Goal: Navigation & Orientation: Find specific page/section

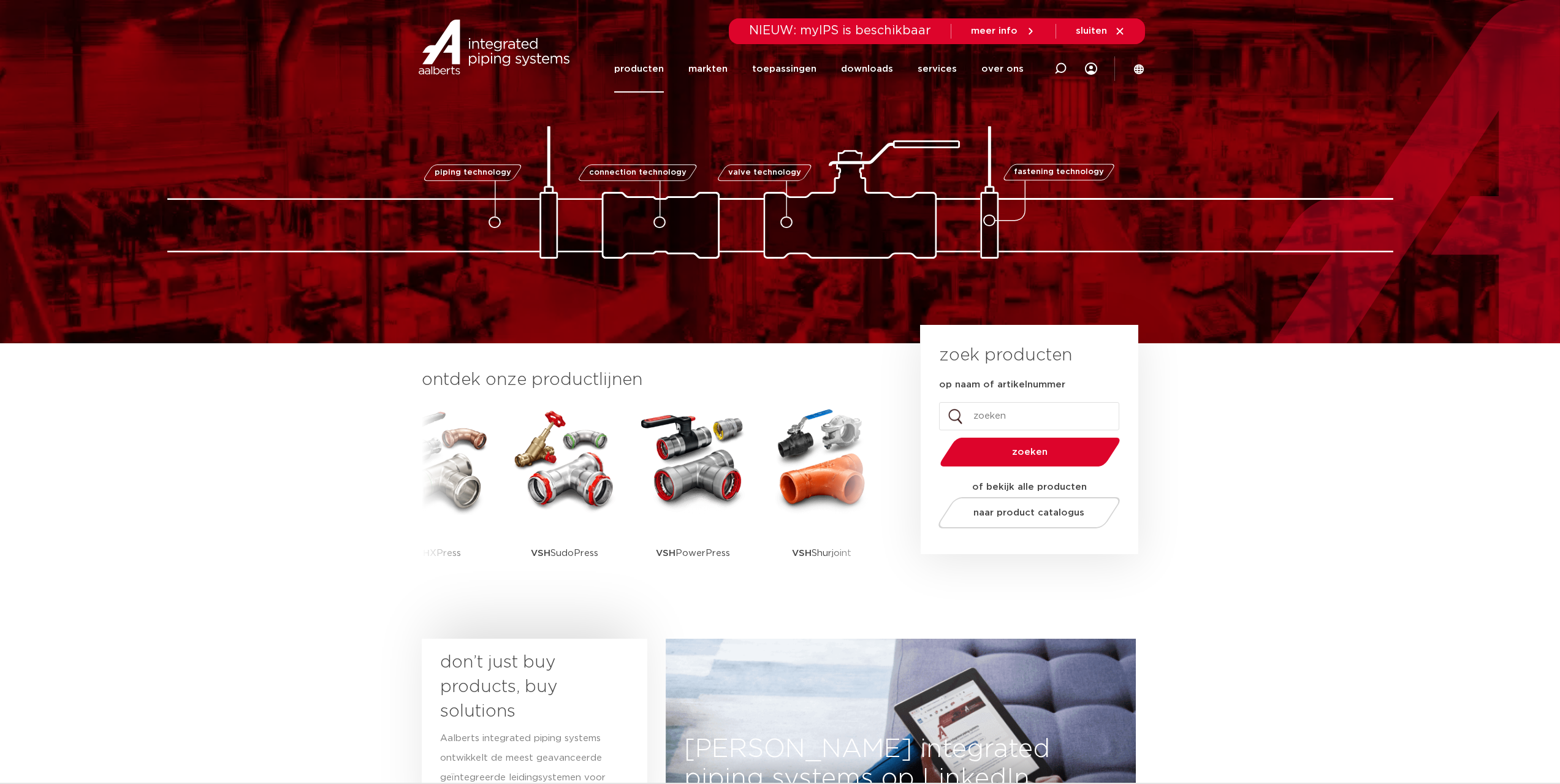
click at [645, 63] on link "producten" at bounding box center [639, 69] width 50 height 47
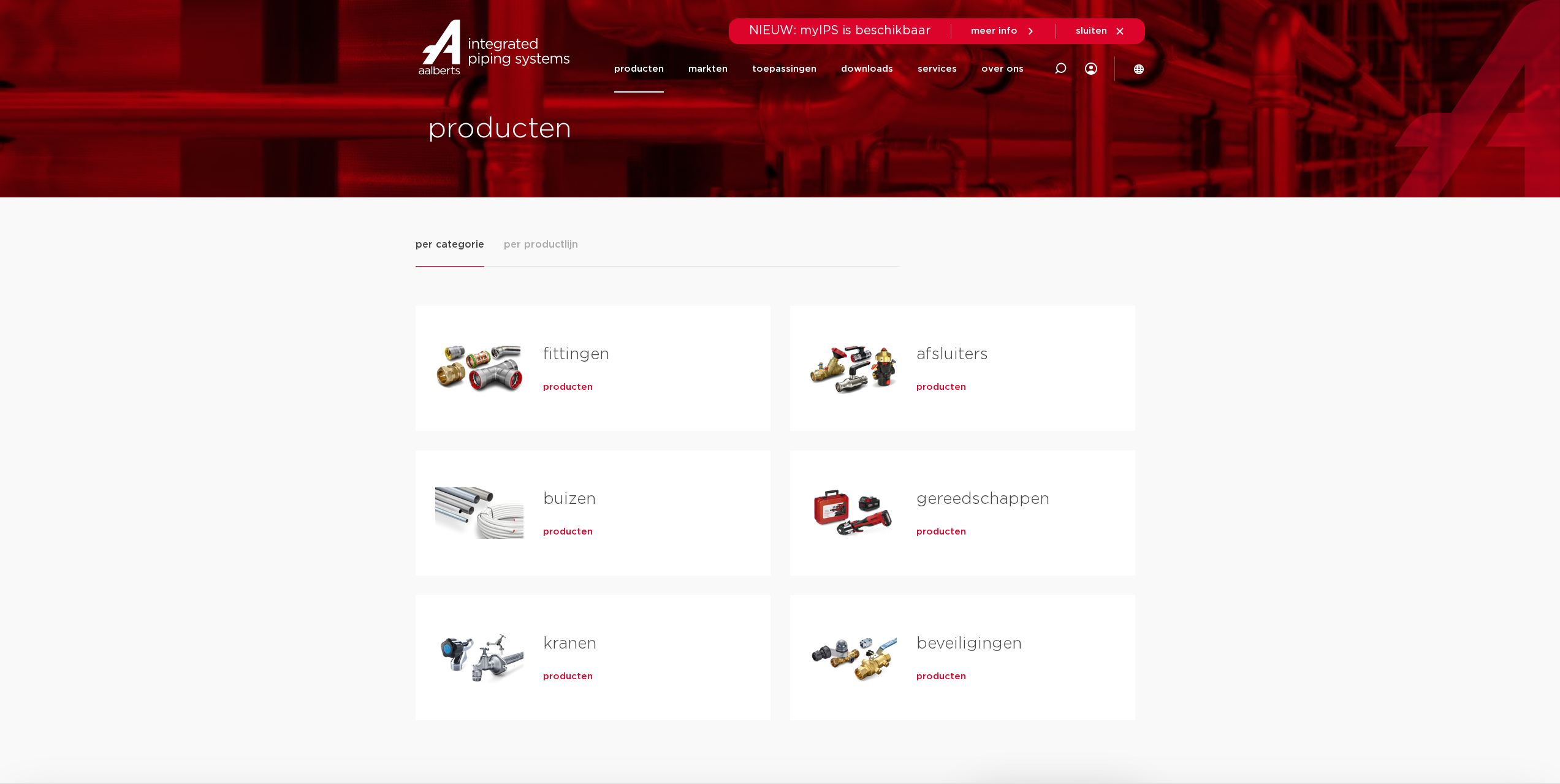
click at [556, 388] on span "producten" at bounding box center [568, 388] width 50 height 12
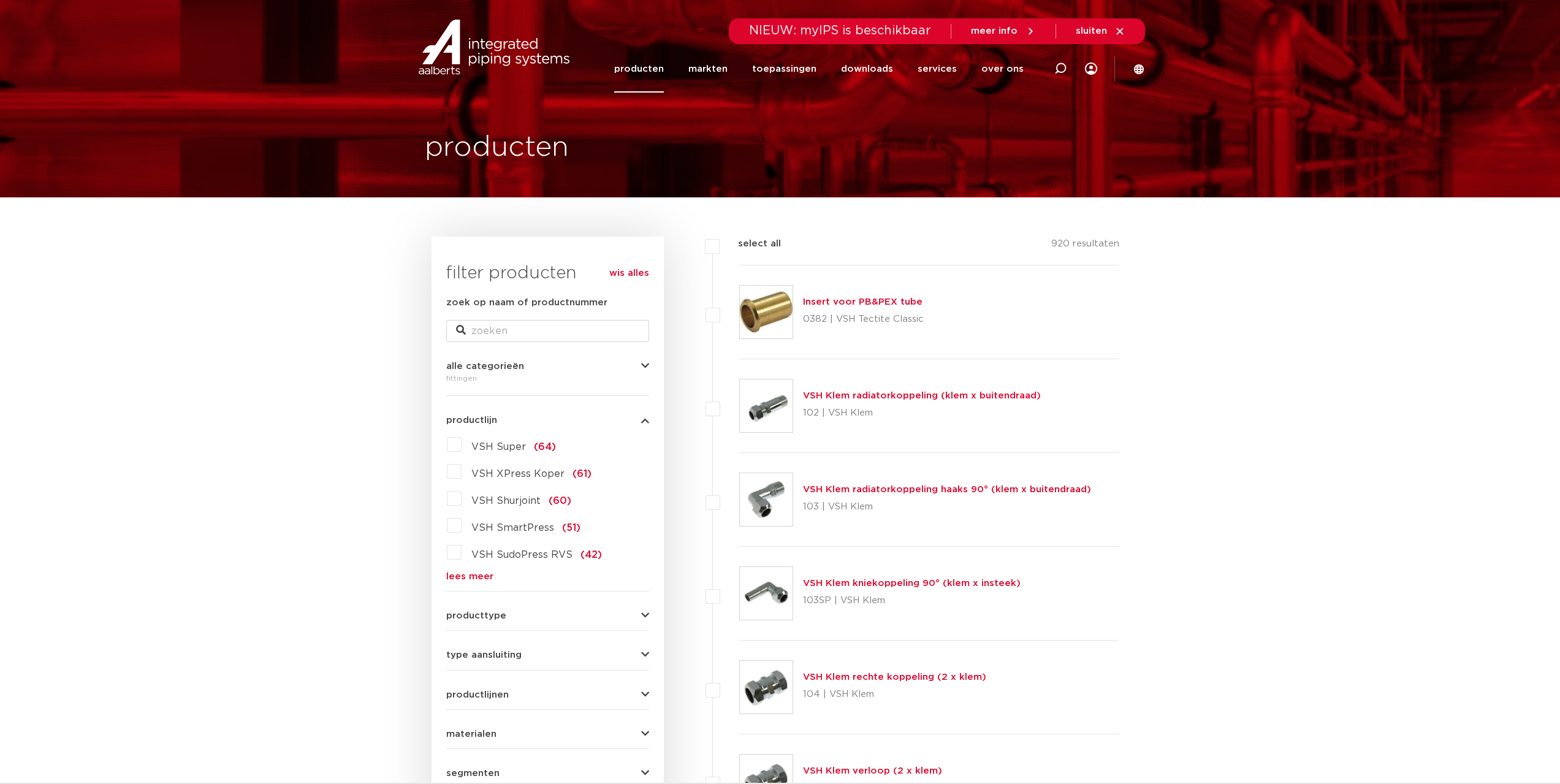
click at [649, 75] on link "producten" at bounding box center [639, 69] width 50 height 47
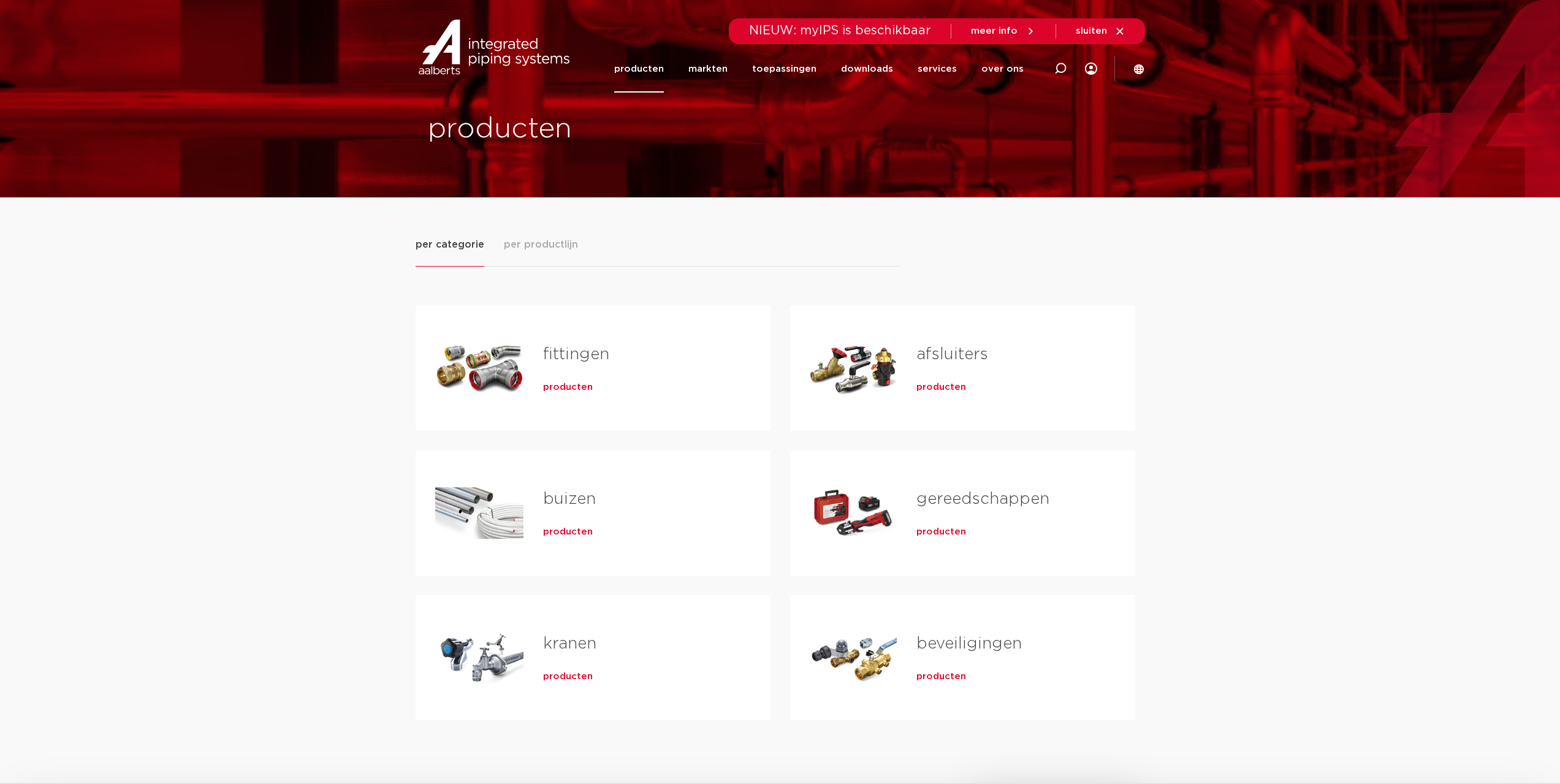
click at [551, 393] on span "producten" at bounding box center [568, 388] width 50 height 12
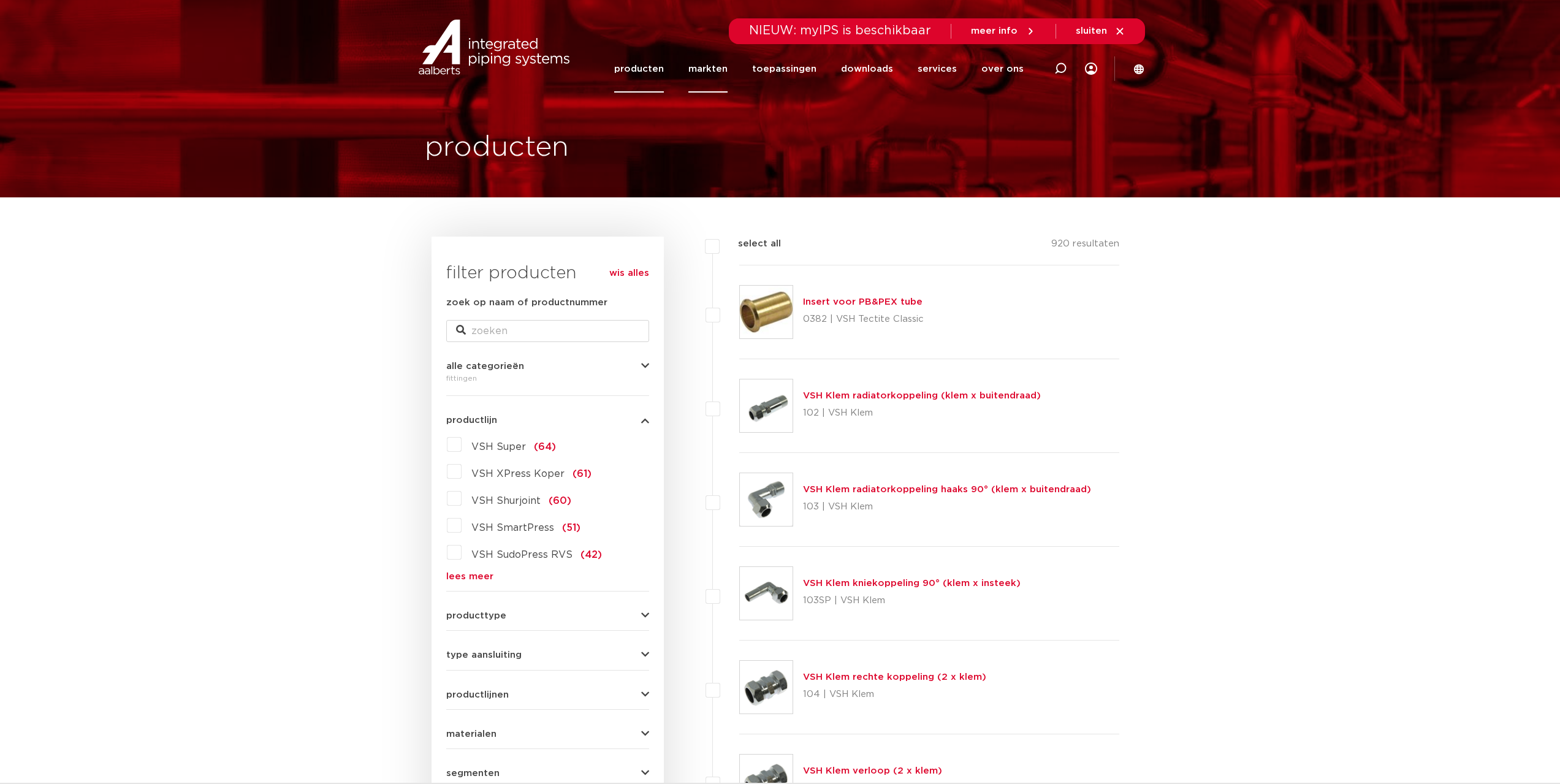
click at [727, 67] on link "markten" at bounding box center [708, 69] width 40 height 47
